Goal: Transaction & Acquisition: Purchase product/service

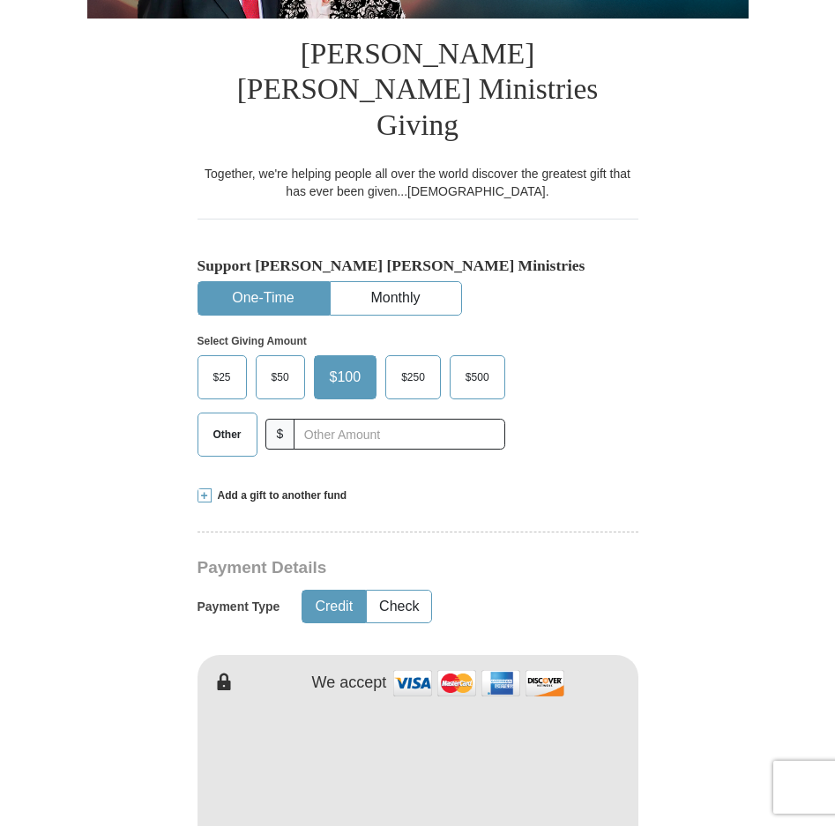
click at [236, 421] on span "Other" at bounding box center [227, 434] width 46 height 26
click at [0, 0] on input "Other" at bounding box center [0, 0] width 0 height 0
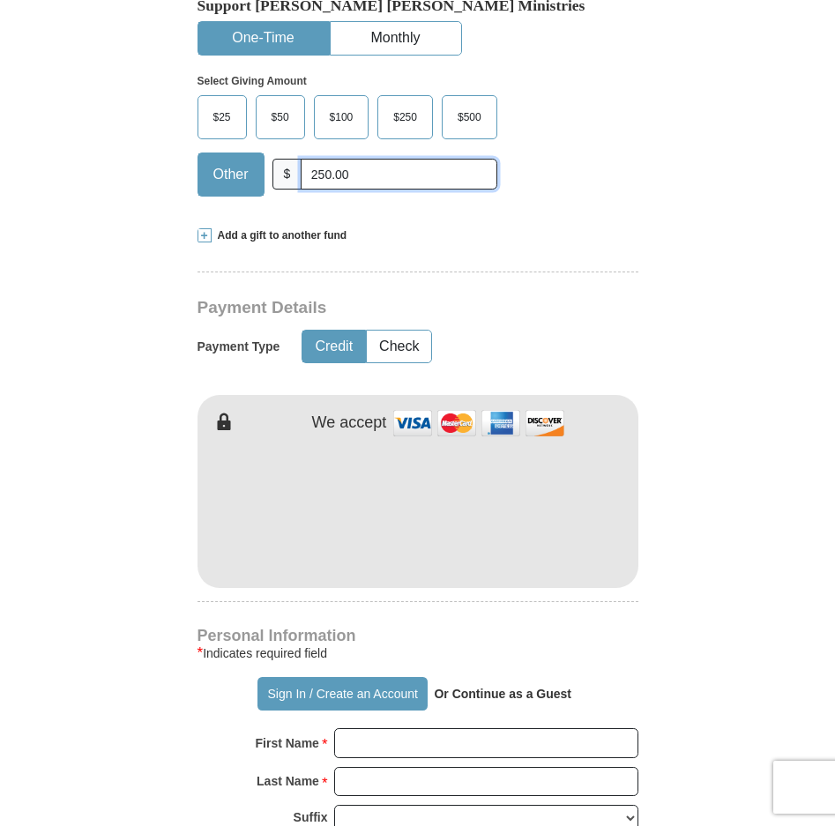
scroll to position [705, 0]
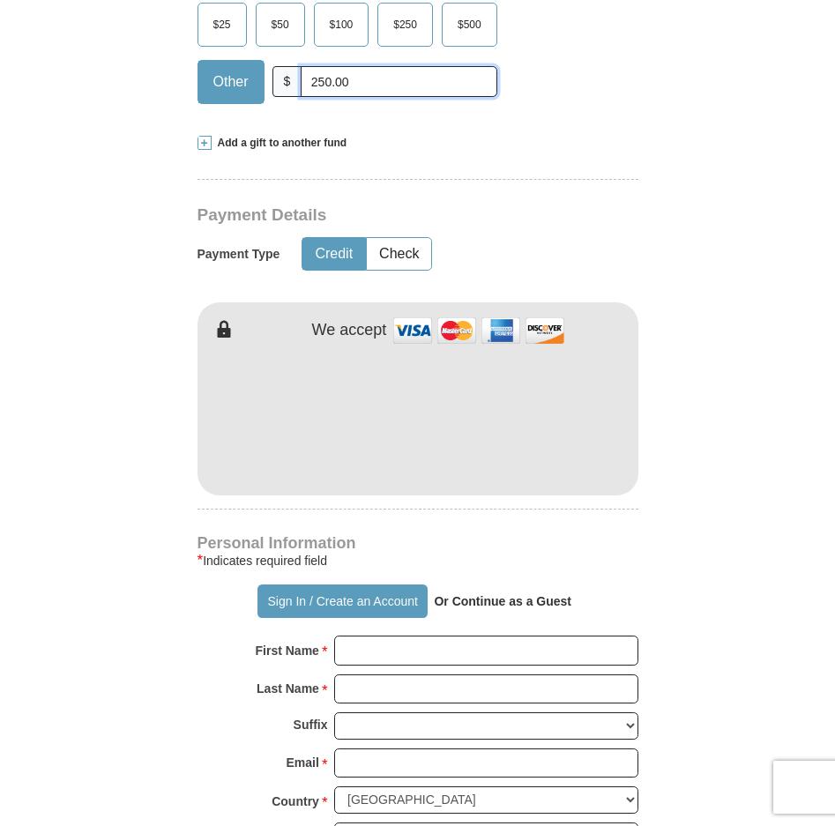
type input "250.00"
type button "[URL][DOMAIN_NAME]"
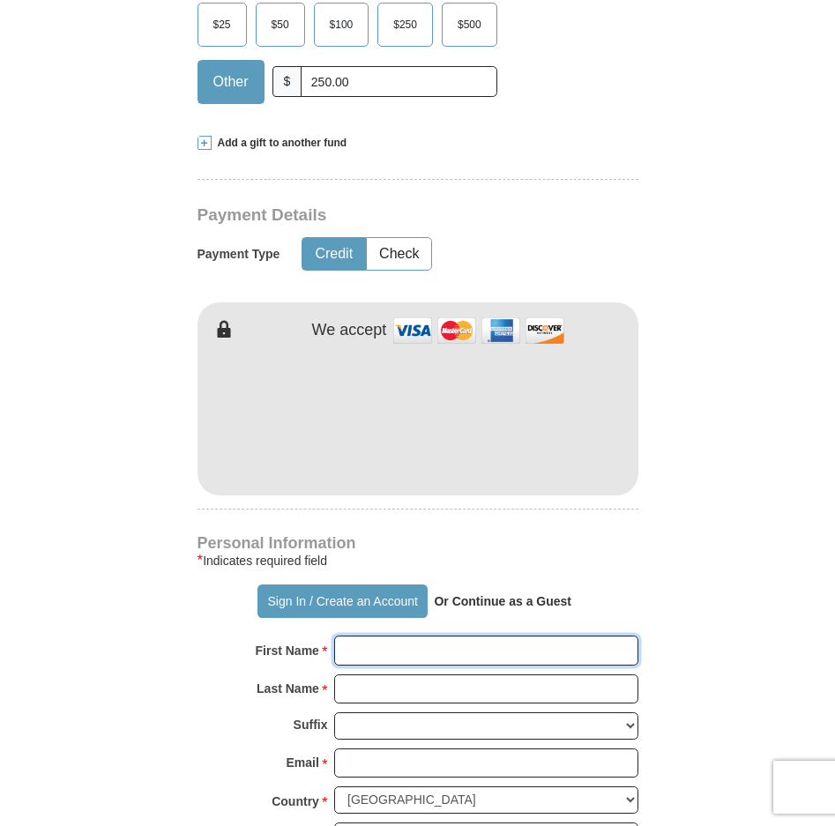
click at [357, 635] on input "First Name *" at bounding box center [486, 650] width 304 height 30
type input "[PERSON_NAME] and [PERSON_NAME]"
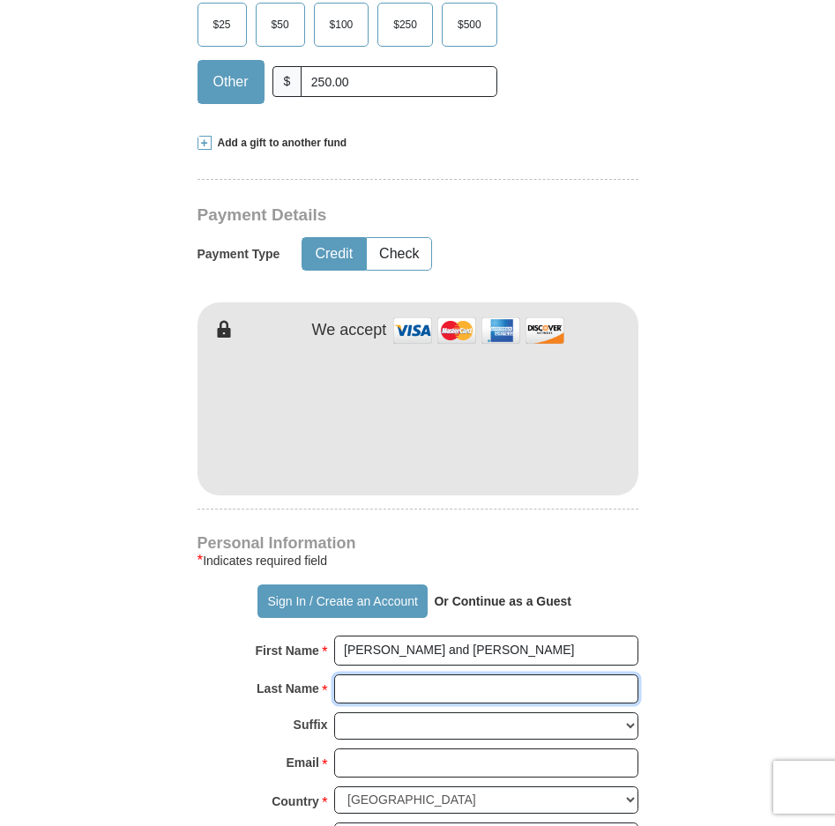
click at [446, 674] on input "Last Name *" at bounding box center [486, 689] width 304 height 30
type input "[PERSON_NAME]"
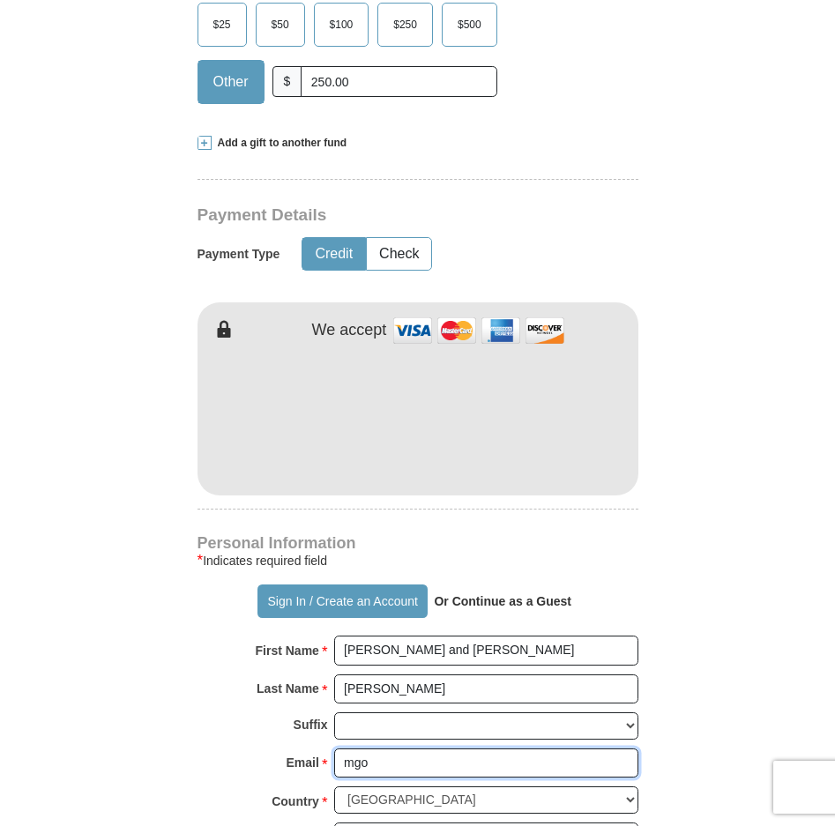
type input "[EMAIL_ADDRESS][DOMAIN_NAME]"
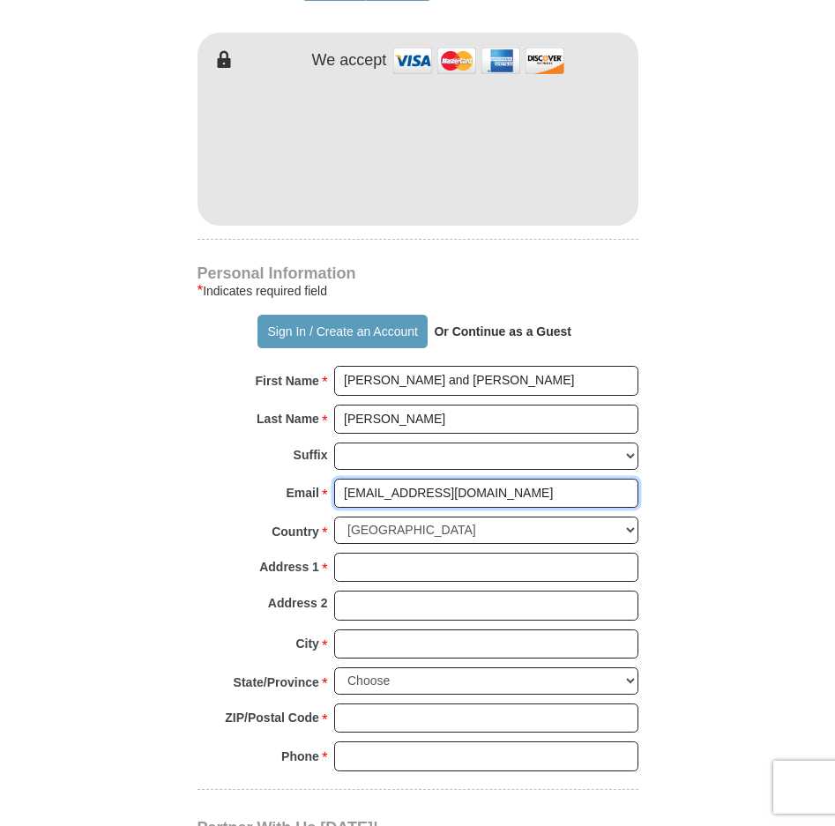
scroll to position [1058, 0]
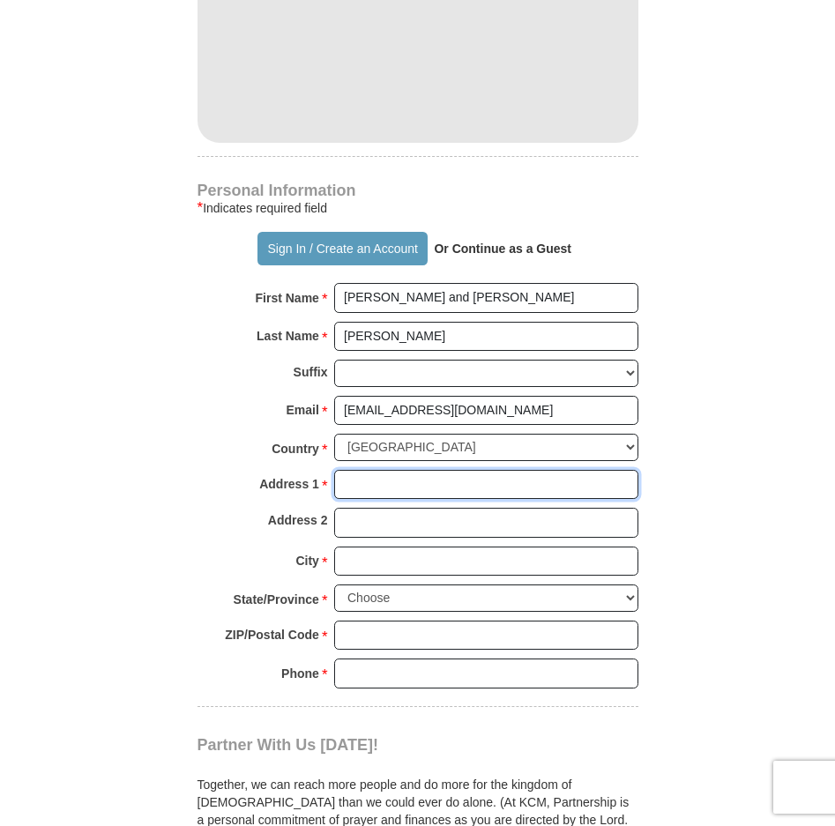
click at [384, 470] on input "Address 1 *" at bounding box center [486, 485] width 304 height 30
type input "Po Box 54281"
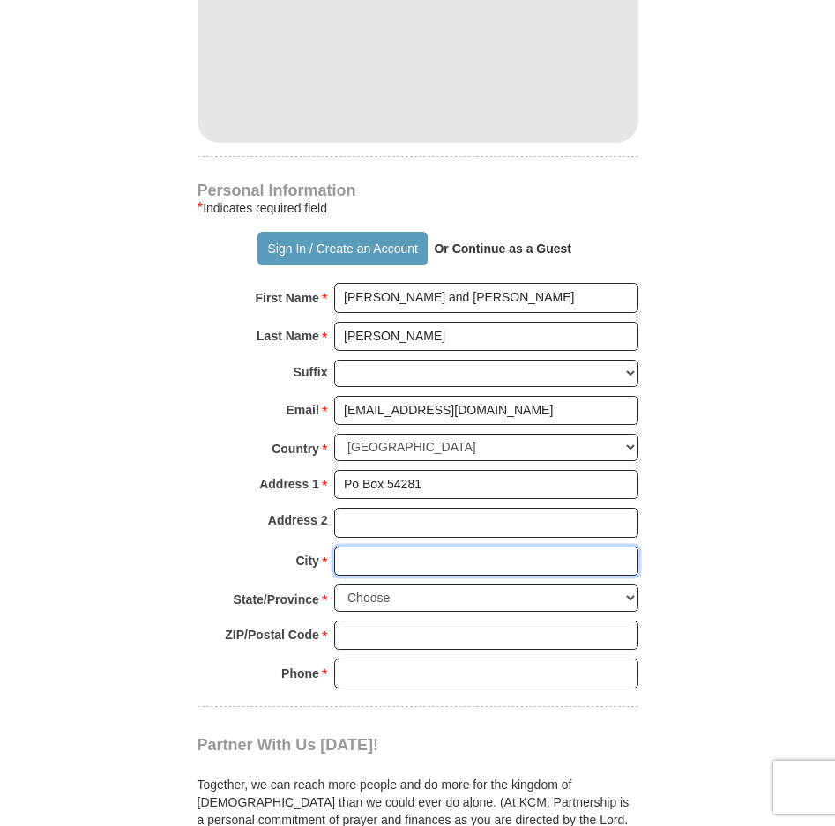
type input "Tulsa"
select select "OK"
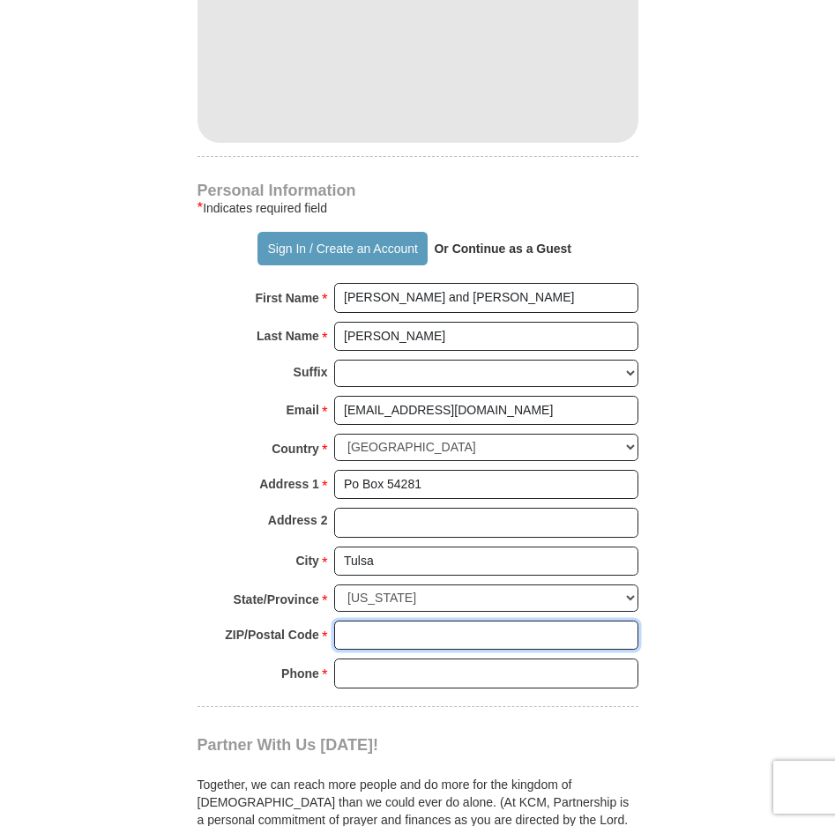
type input "74155"
drag, startPoint x: 438, startPoint y: 656, endPoint x: 287, endPoint y: 652, distance: 150.7
click at [293, 658] on div "Phone * * 9189513547 Please enter Phone Number Please enter Phone" at bounding box center [417, 677] width 441 height 39
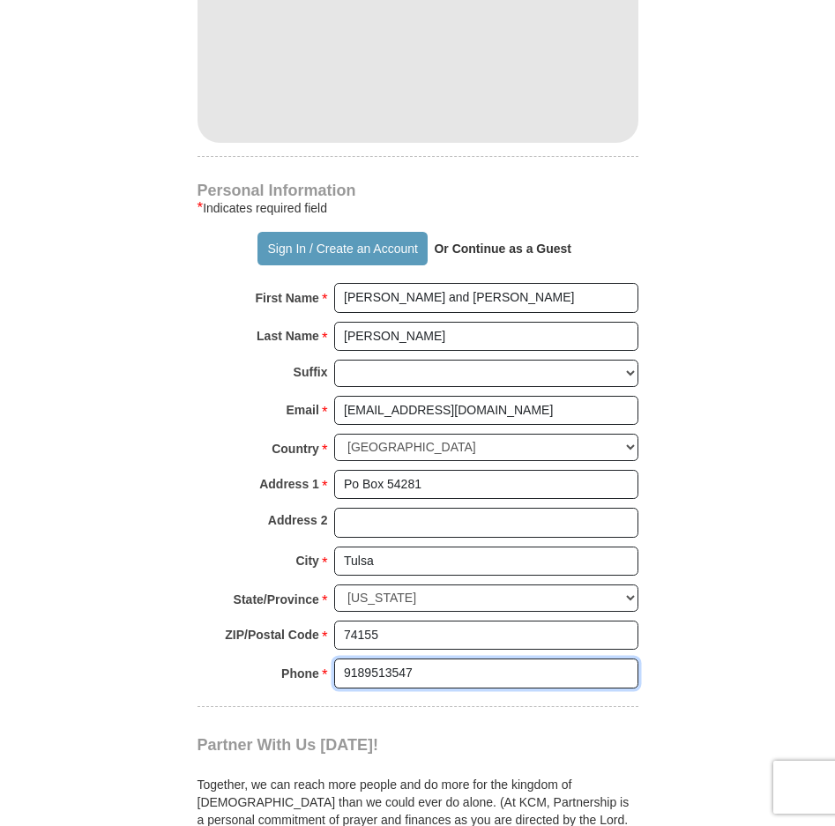
drag, startPoint x: 426, startPoint y: 645, endPoint x: 310, endPoint y: 649, distance: 115.5
click at [310, 658] on div "Phone * * 9189513547 Please enter Phone Number Please enter Phone" at bounding box center [417, 677] width 441 height 39
type input "9183139197"
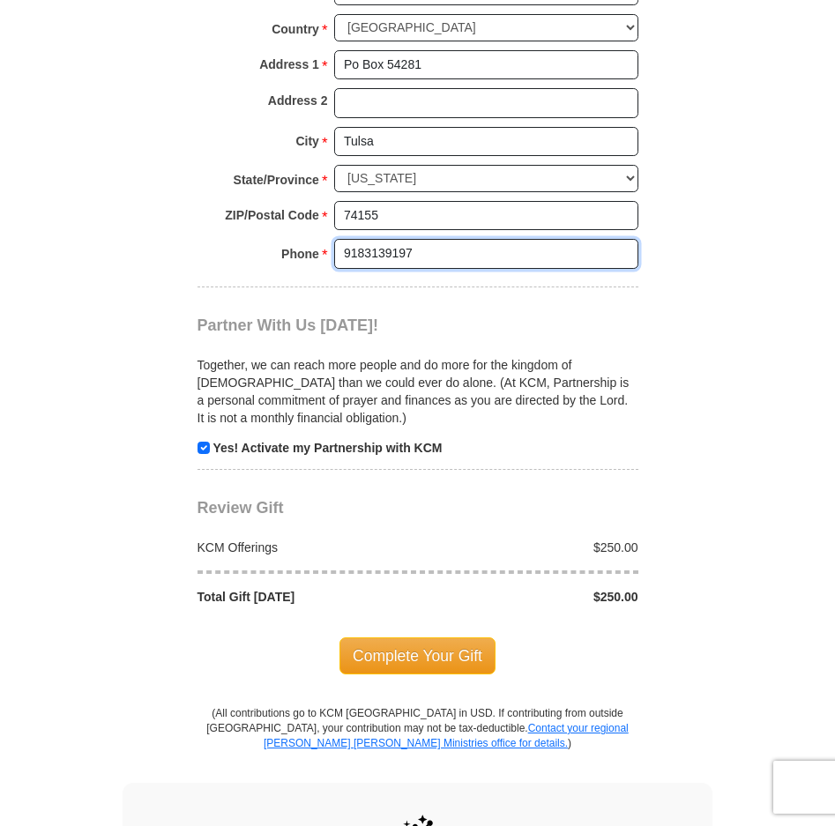
scroll to position [1498, 0]
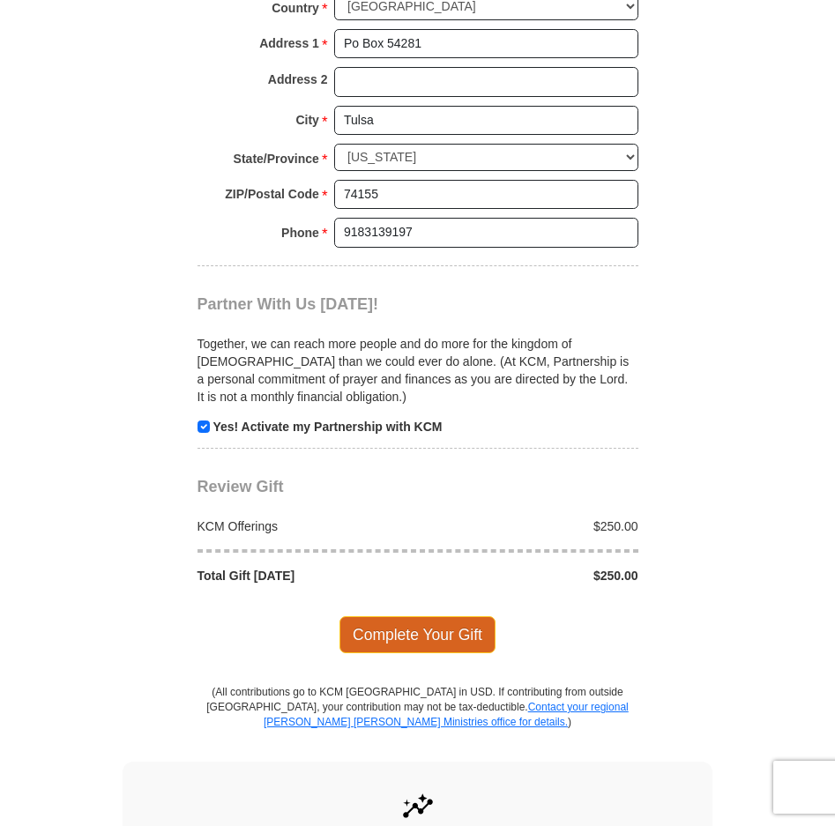
click at [469, 616] on span "Complete Your Gift" at bounding box center [417, 634] width 156 height 37
